Goal: Information Seeking & Learning: Learn about a topic

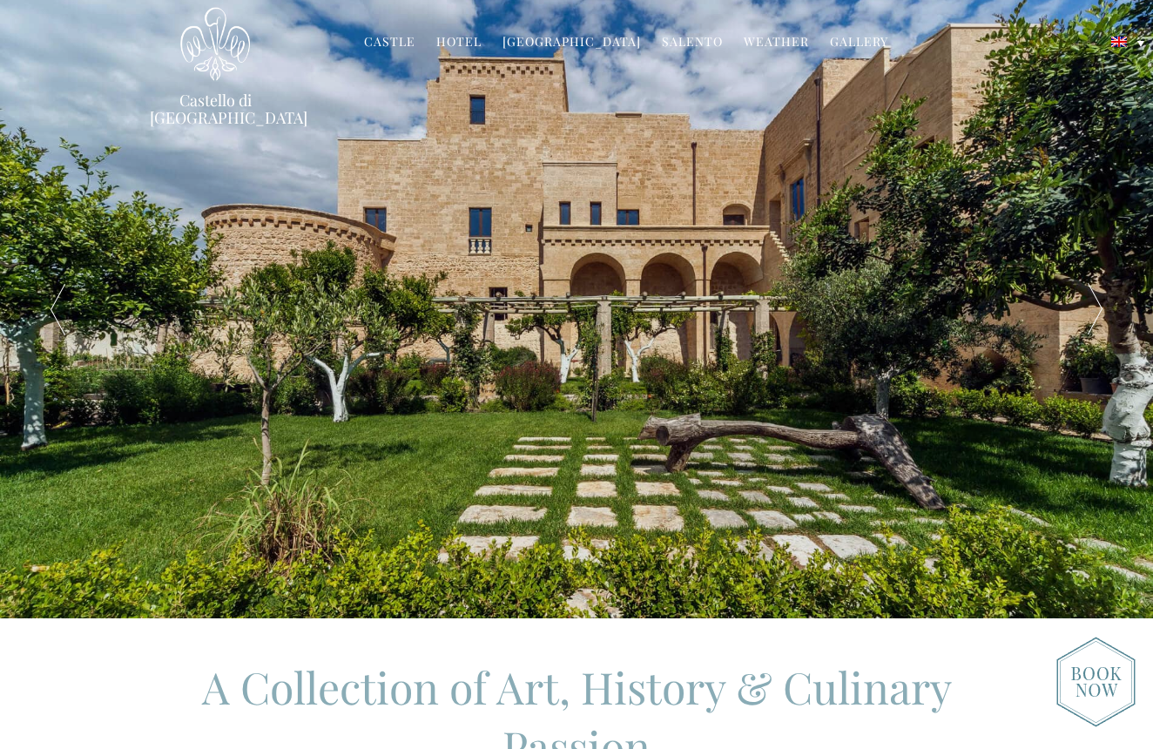
click at [608, 40] on link "[GEOGRAPHIC_DATA]" at bounding box center [571, 43] width 138 height 20
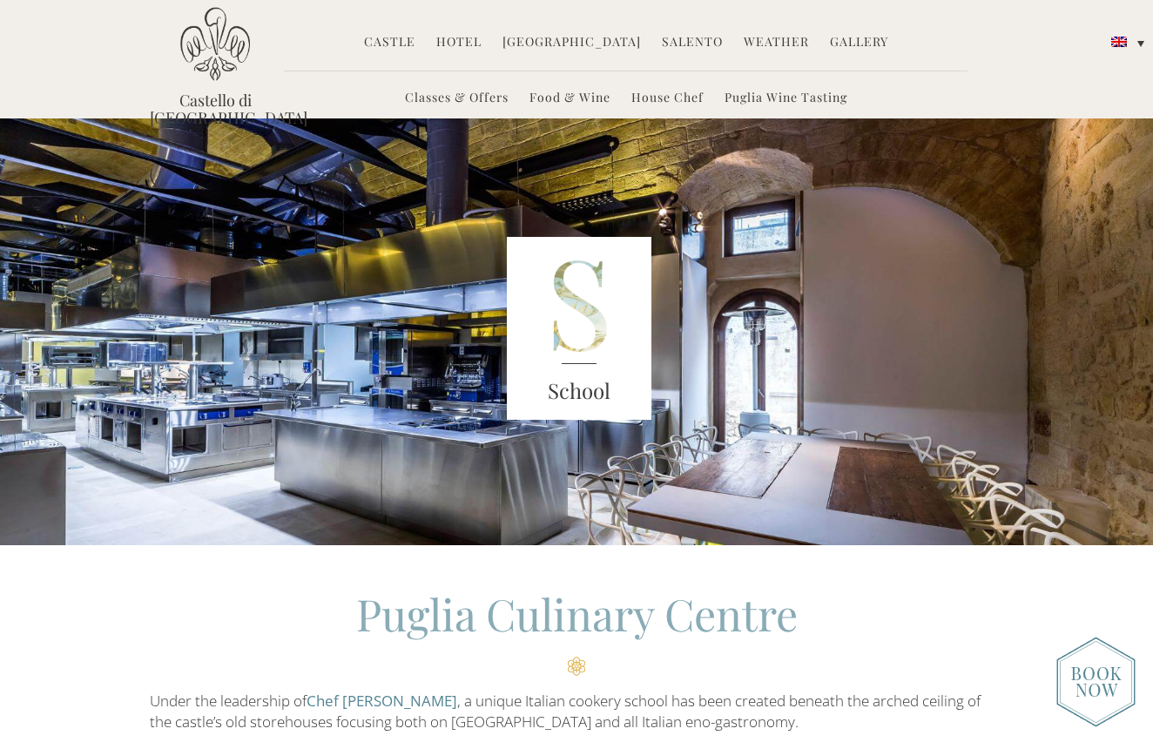
click at [448, 40] on link "Hotel" at bounding box center [458, 43] width 45 height 20
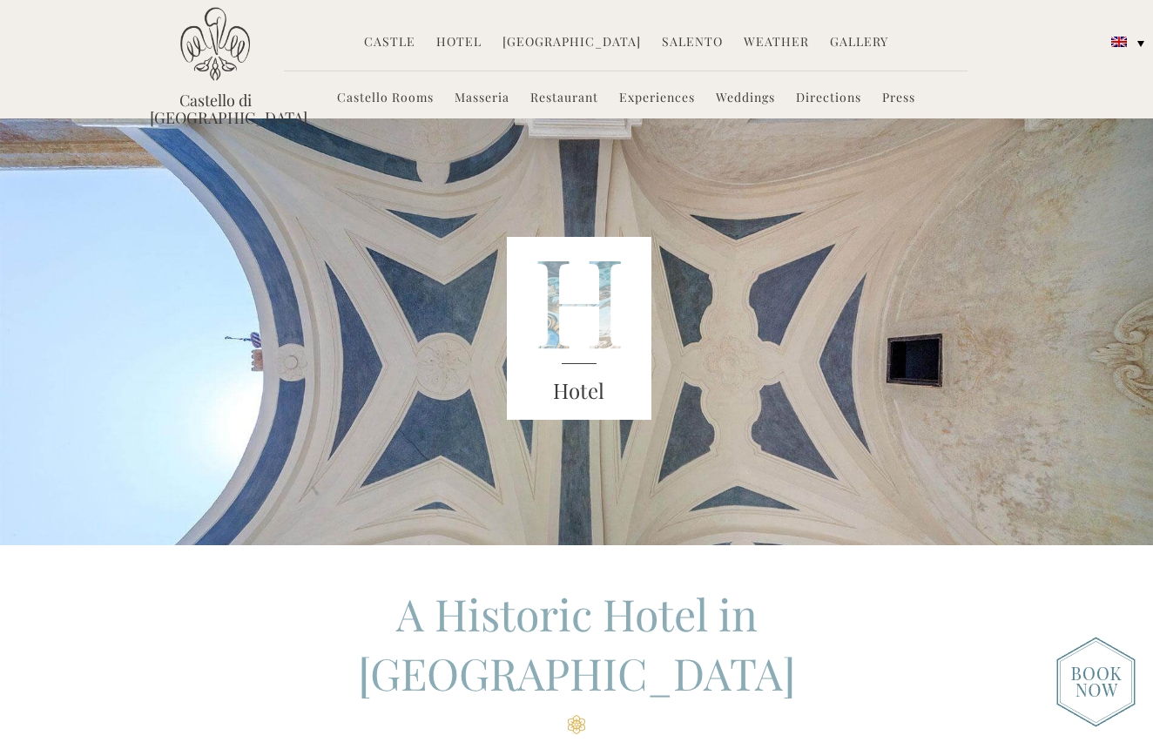
click at [663, 95] on link "Experiences" at bounding box center [657, 99] width 76 height 20
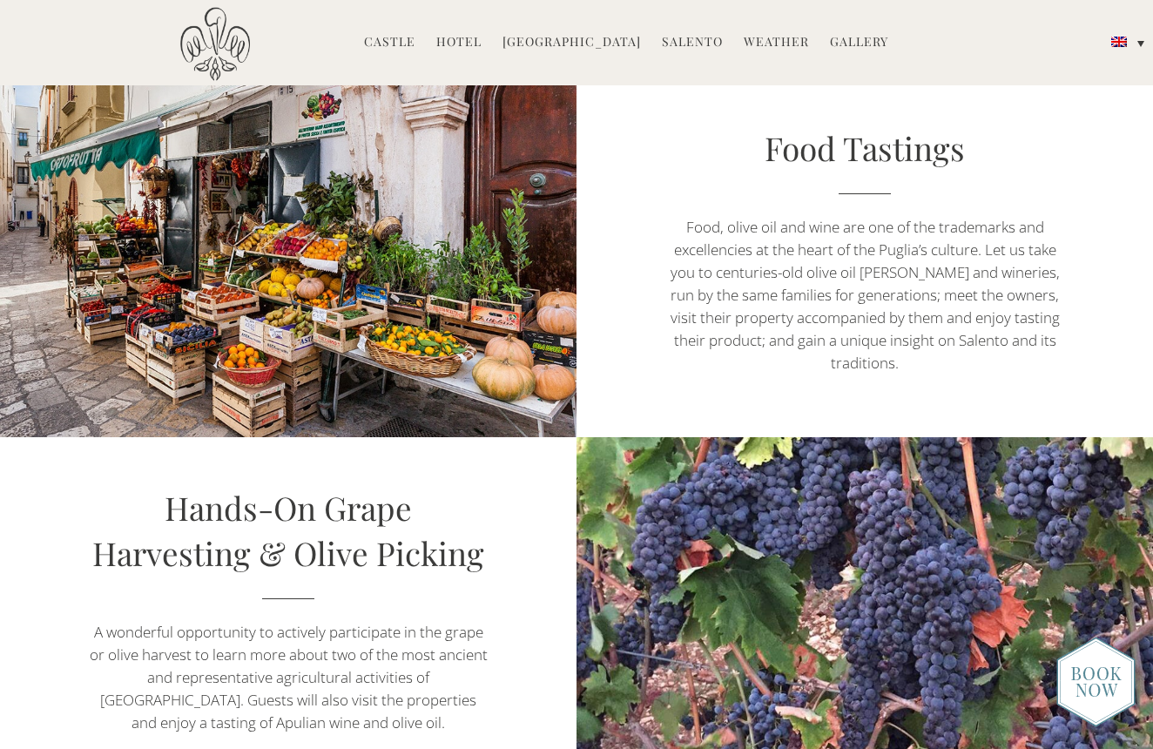
scroll to position [1854, 0]
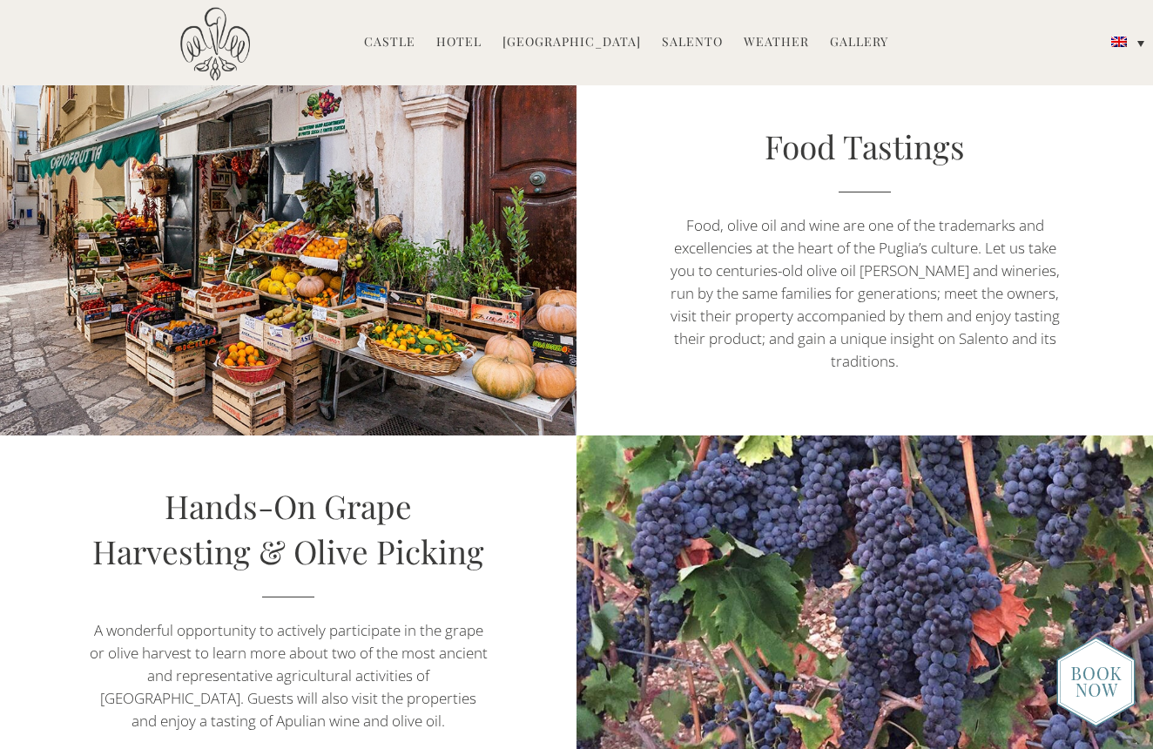
click at [872, 141] on link "Food Tastings" at bounding box center [864, 146] width 200 height 43
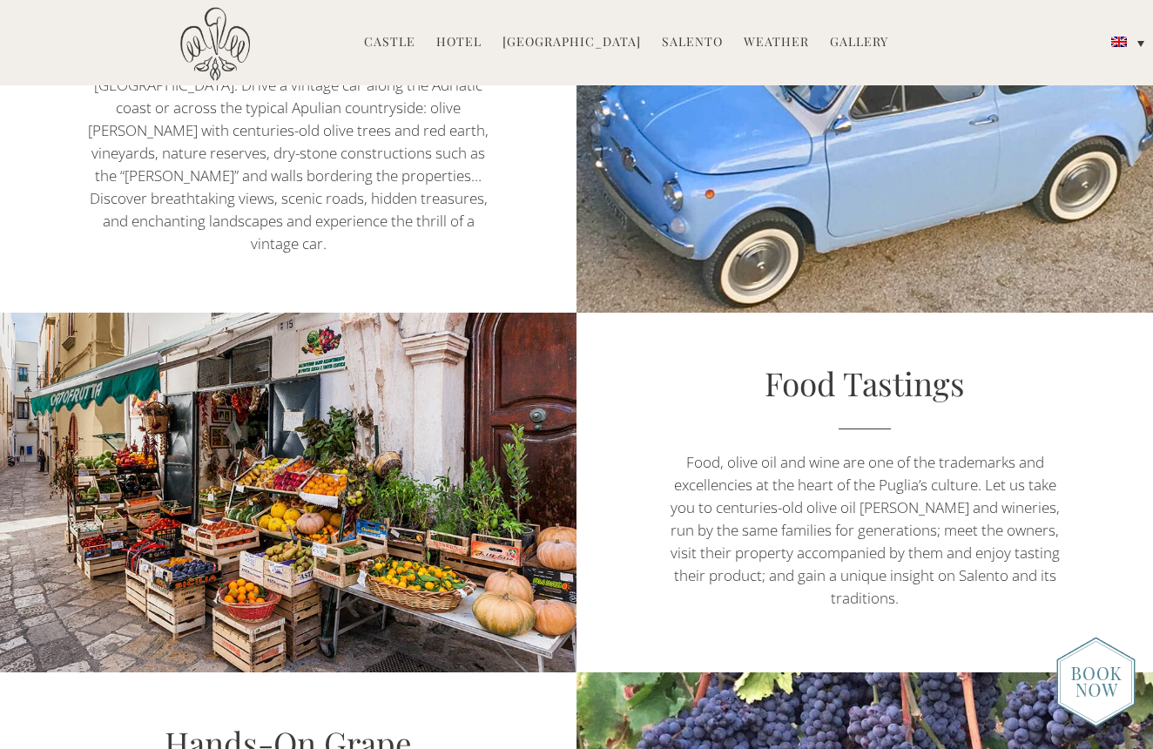
scroll to position [1807, 0]
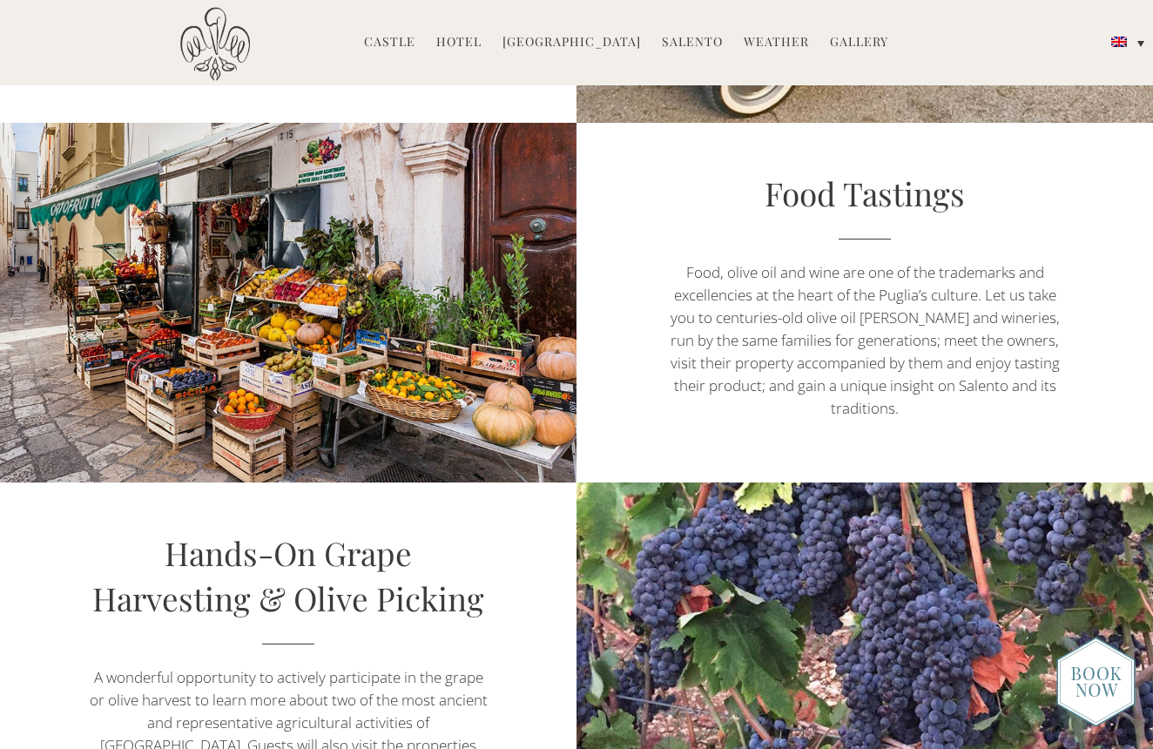
click at [776, 307] on p "Food, olive oil and wine are one of the trademarks and excellencies at the hear…" at bounding box center [864, 340] width 403 height 158
click at [832, 189] on link "Food Tastings" at bounding box center [864, 193] width 200 height 43
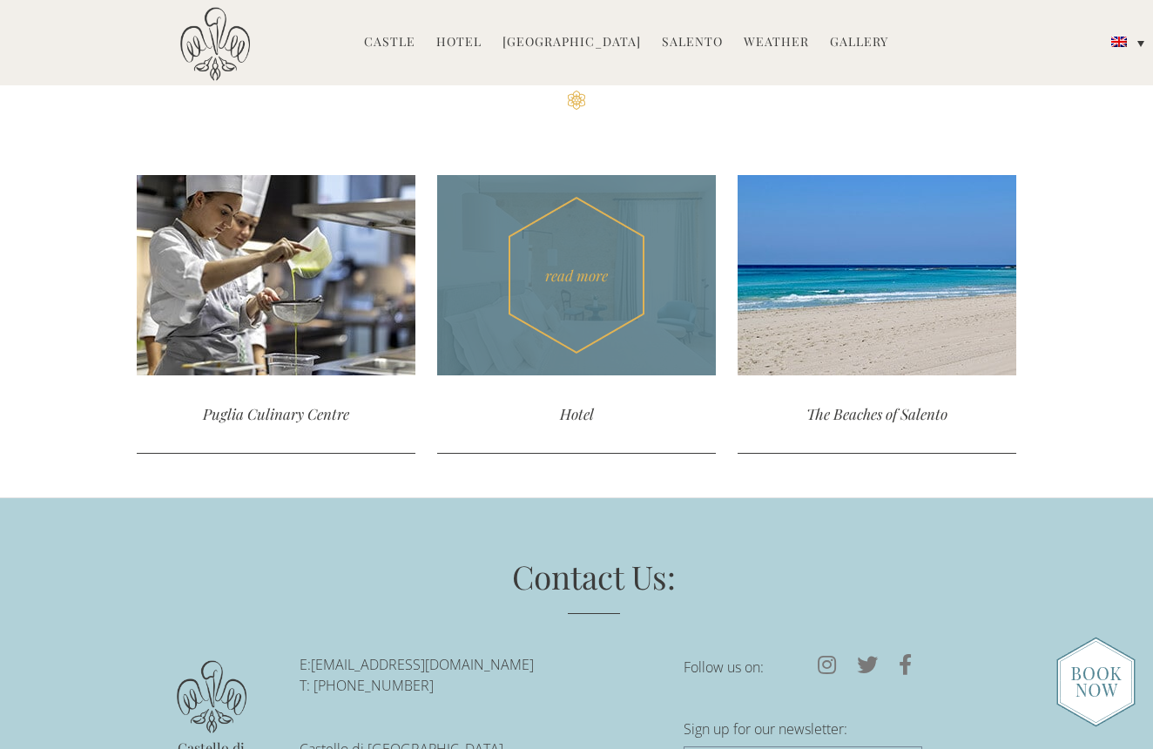
scroll to position [5044, 0]
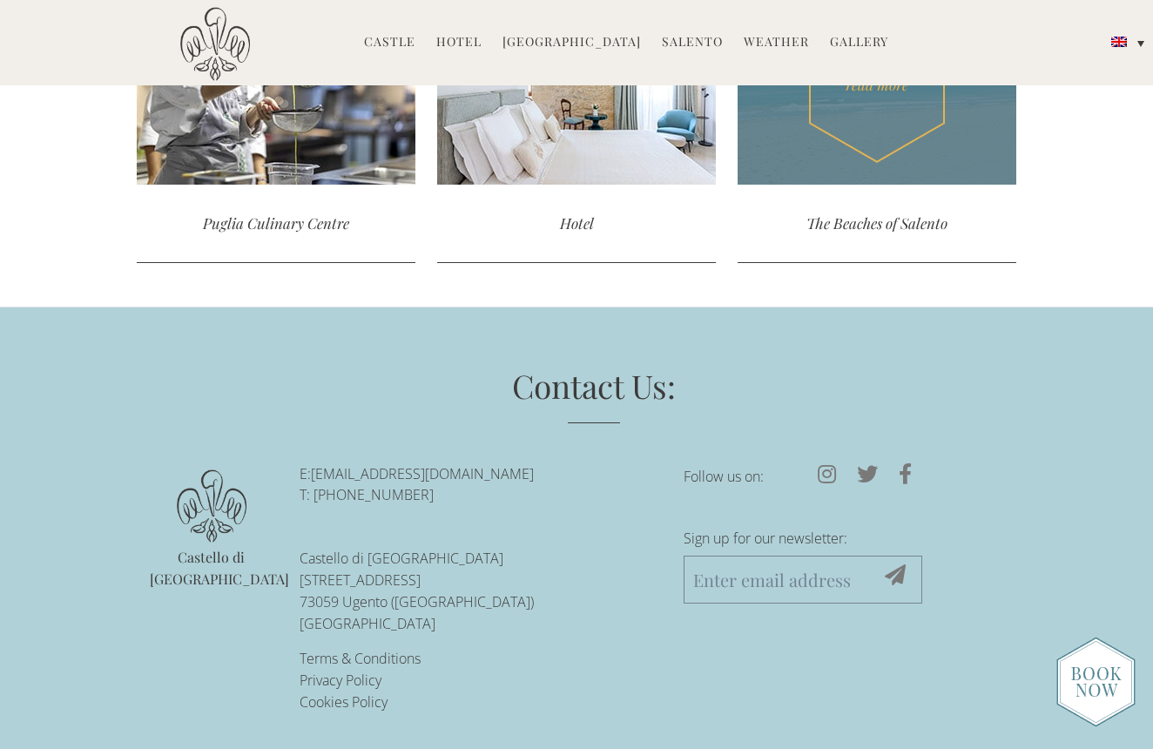
click at [859, 222] on div "The Beaches of Salento" at bounding box center [876, 223] width 279 height 77
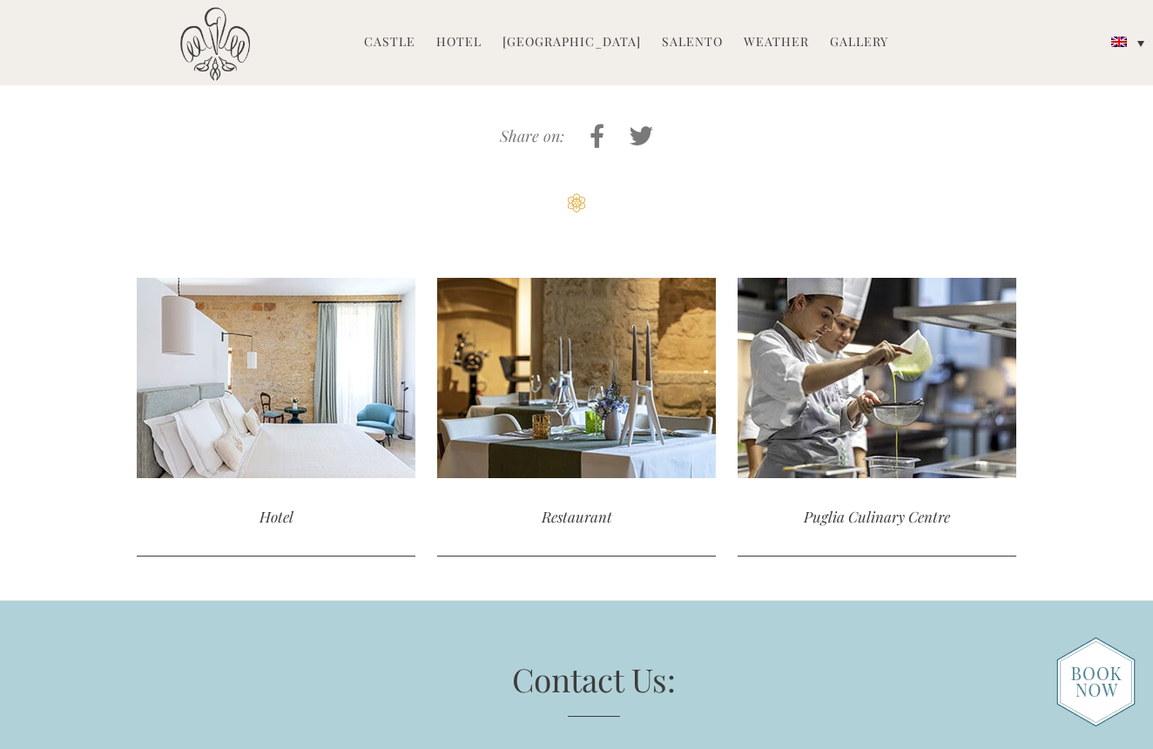
scroll to position [1303, 0]
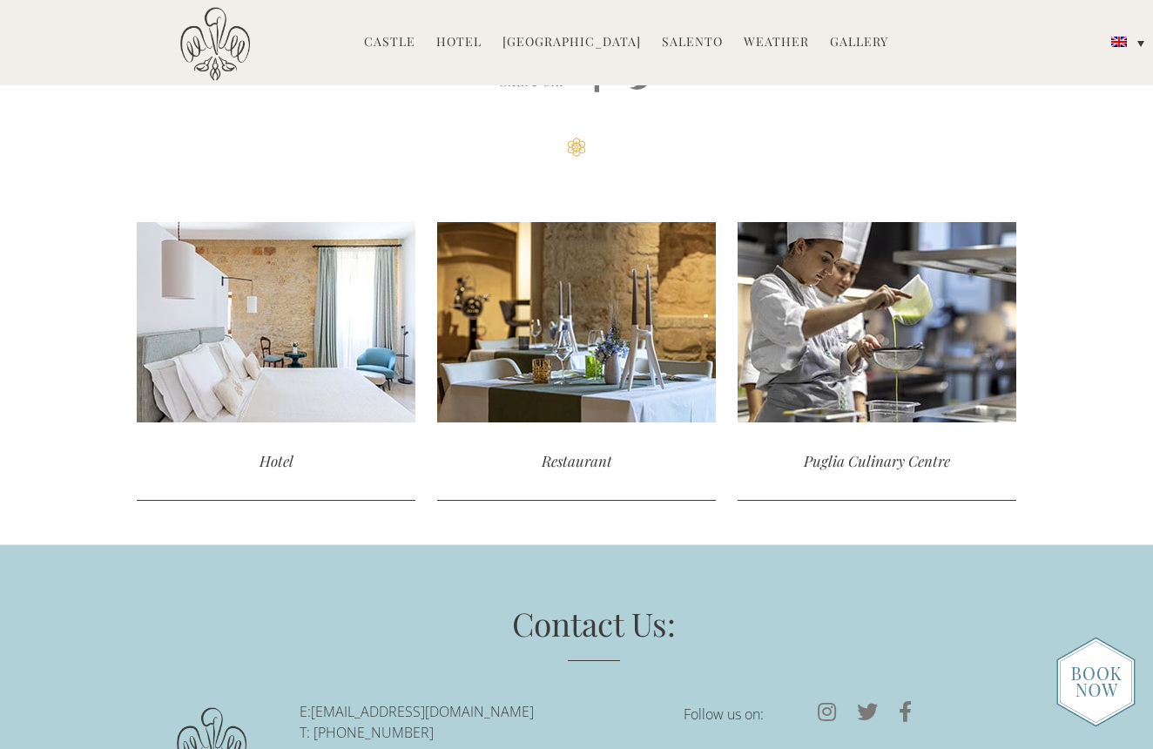
click at [753, 36] on link "Weather" at bounding box center [776, 43] width 65 height 20
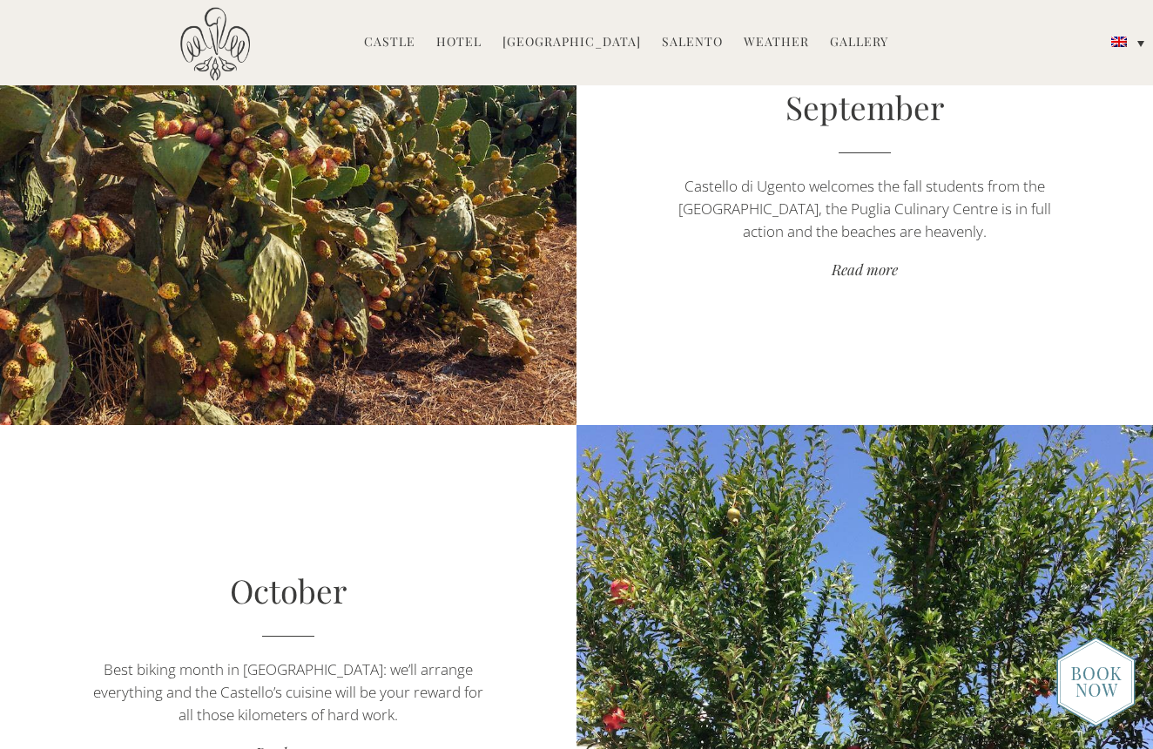
scroll to position [4416, 0]
